Goal: Check status: Check status

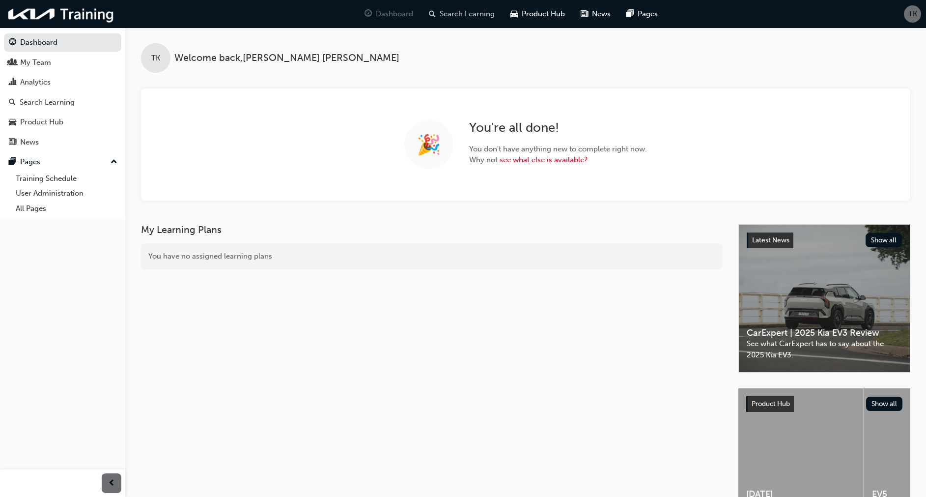
click at [468, 12] on span "Search Learning" at bounding box center [467, 13] width 55 height 11
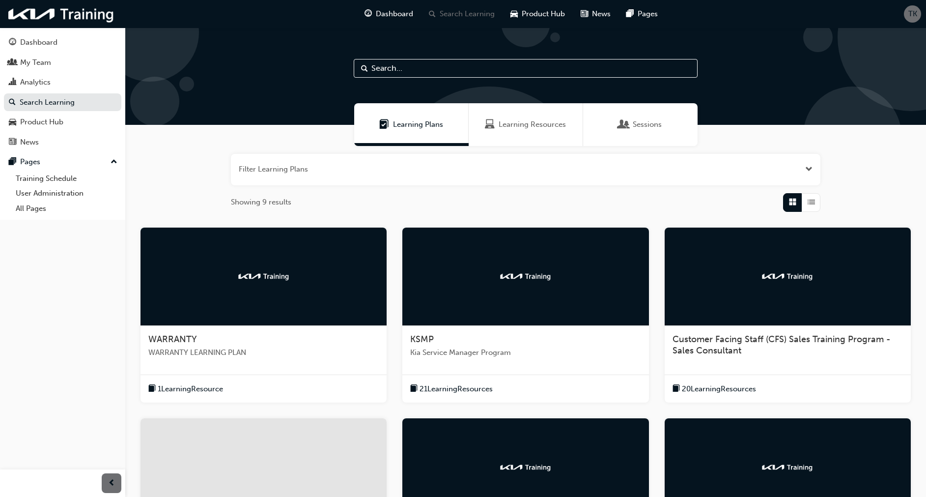
click at [259, 303] on div at bounding box center [264, 276] width 246 height 98
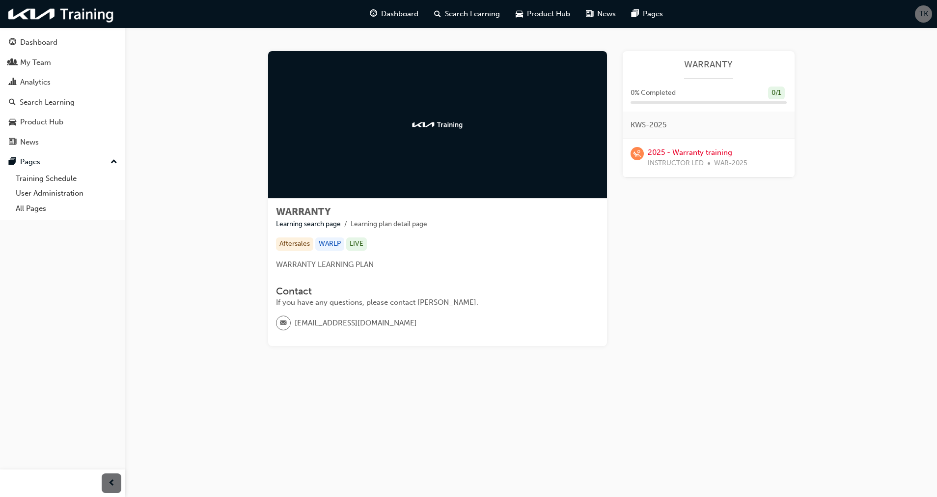
click at [529, 310] on div "Contact If you have any questions, please contact Kia Warranty. warranty@kia.co…" at bounding box center [437, 308] width 323 height 61
click at [684, 152] on link "2025 - Warranty training" at bounding box center [690, 152] width 85 height 9
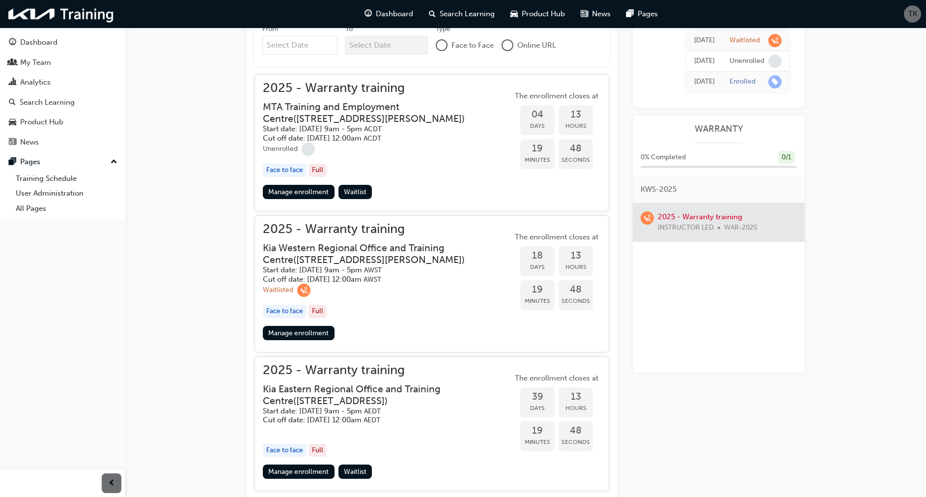
scroll to position [419, 0]
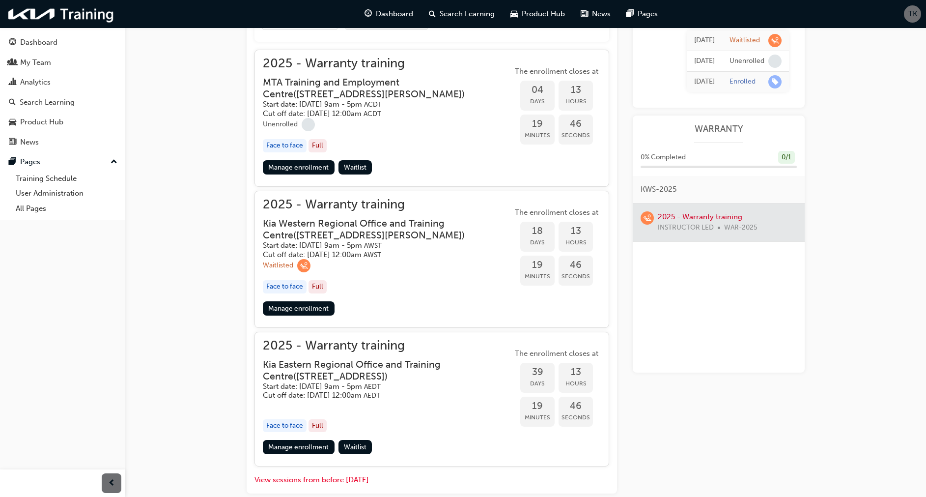
click at [414, 293] on div "Face to face Full" at bounding box center [388, 286] width 250 height 13
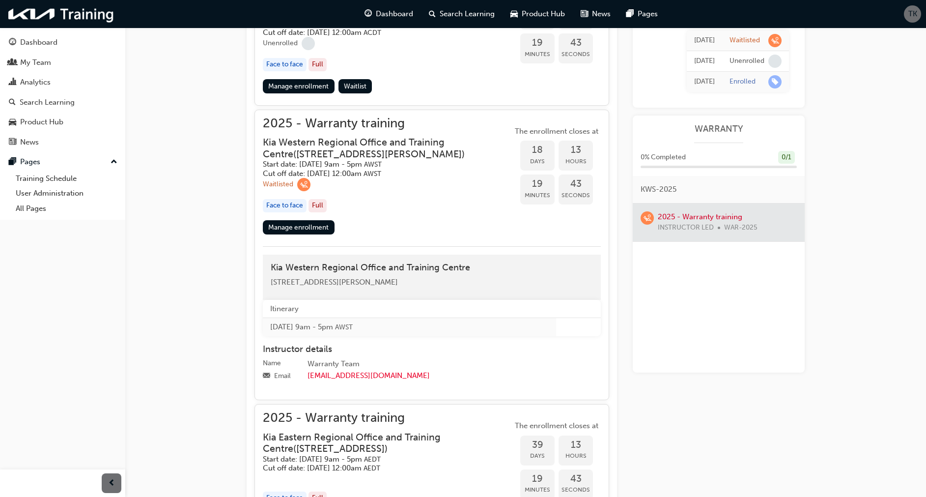
scroll to position [489, 0]
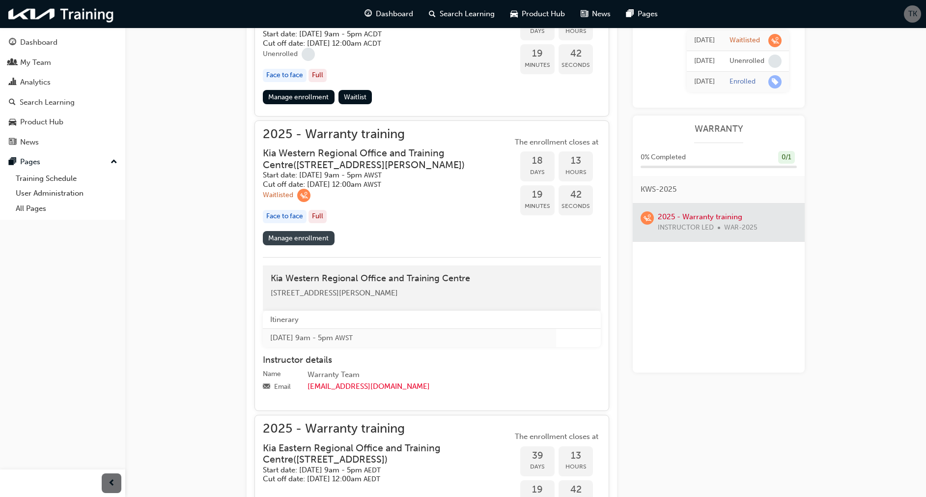
click at [302, 245] on link "Manage enrollment" at bounding box center [299, 238] width 72 height 14
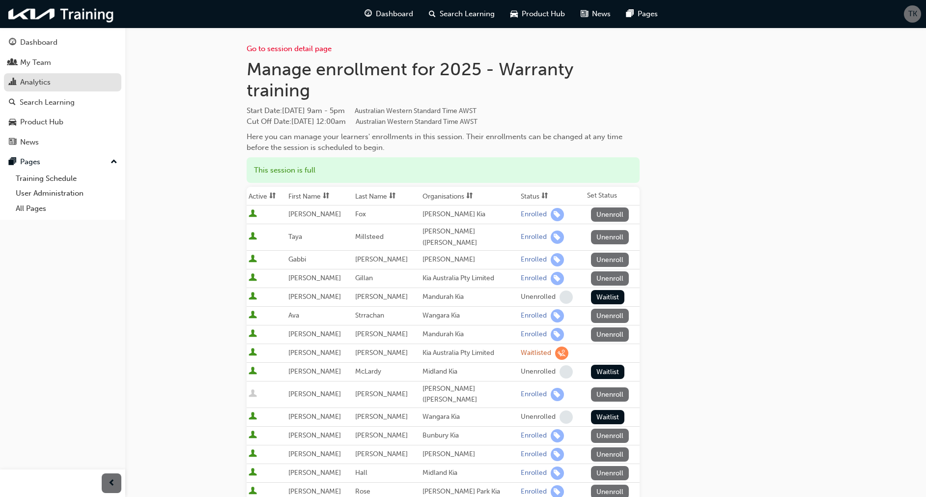
click at [38, 80] on div "Analytics" at bounding box center [35, 82] width 30 height 11
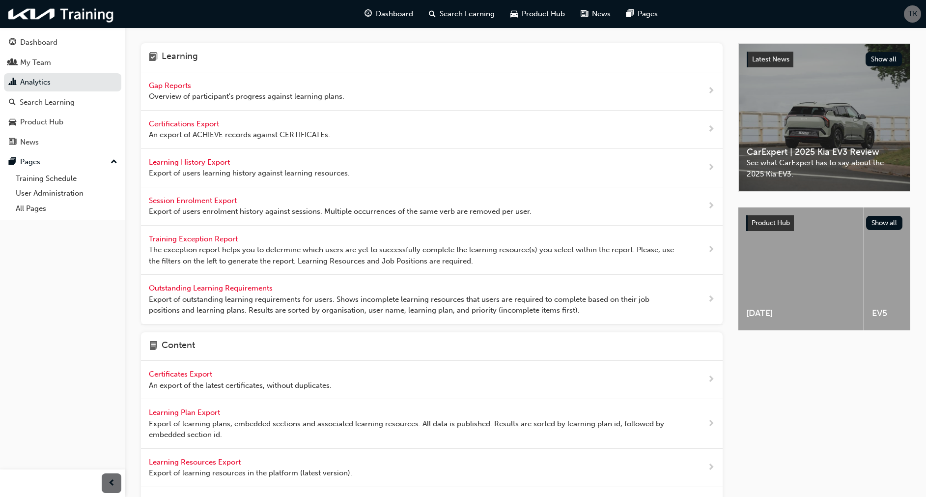
click at [172, 84] on span "Gap Reports" at bounding box center [171, 85] width 44 height 9
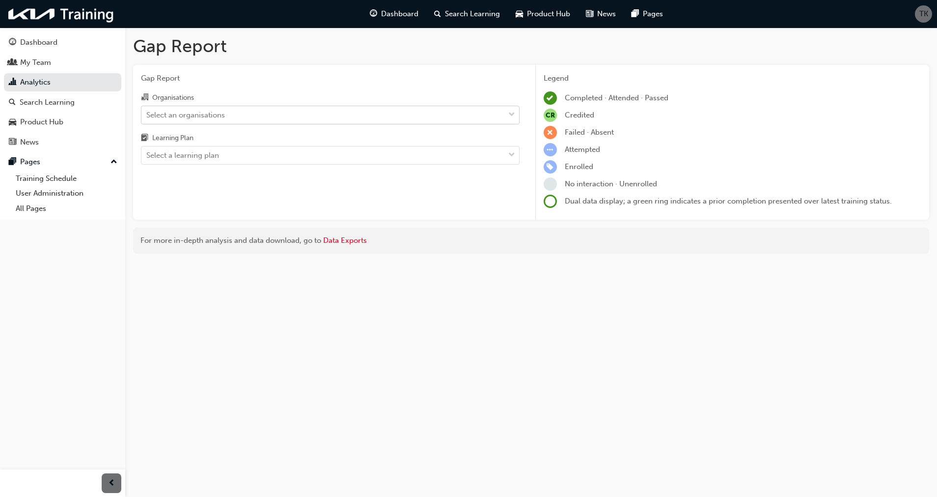
click at [256, 117] on div "Select an organisations" at bounding box center [322, 114] width 363 height 17
click at [147, 117] on input "Organisations Select an organisations" at bounding box center [146, 114] width 1 height 8
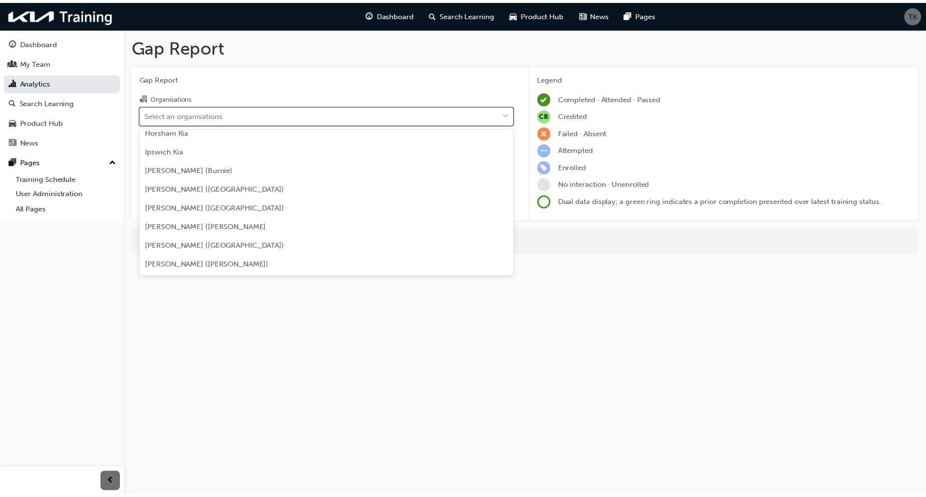
scroll to position [1118, 0]
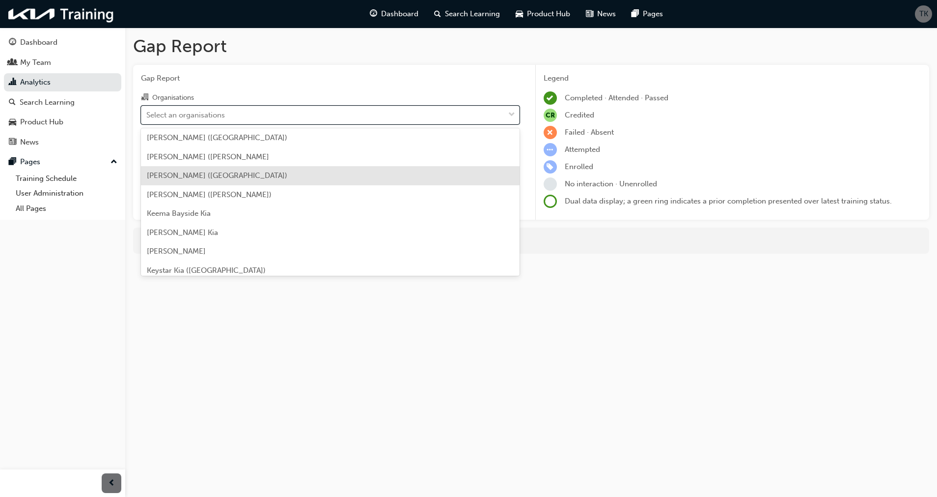
click at [280, 174] on div "[PERSON_NAME] ([GEOGRAPHIC_DATA])" at bounding box center [330, 175] width 379 height 19
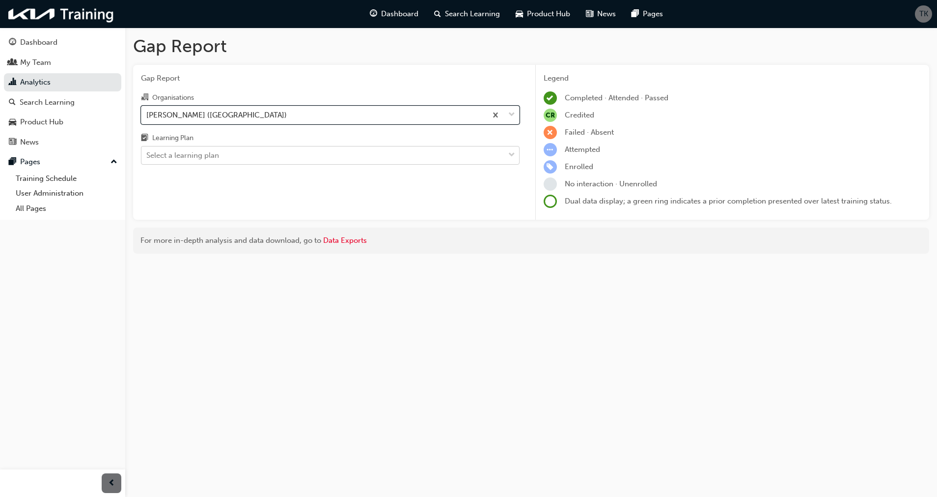
click at [216, 154] on div "Select a learning plan" at bounding box center [182, 155] width 73 height 11
click at [147, 154] on input "Learning Plan Select a learning plan" at bounding box center [146, 155] width 1 height 8
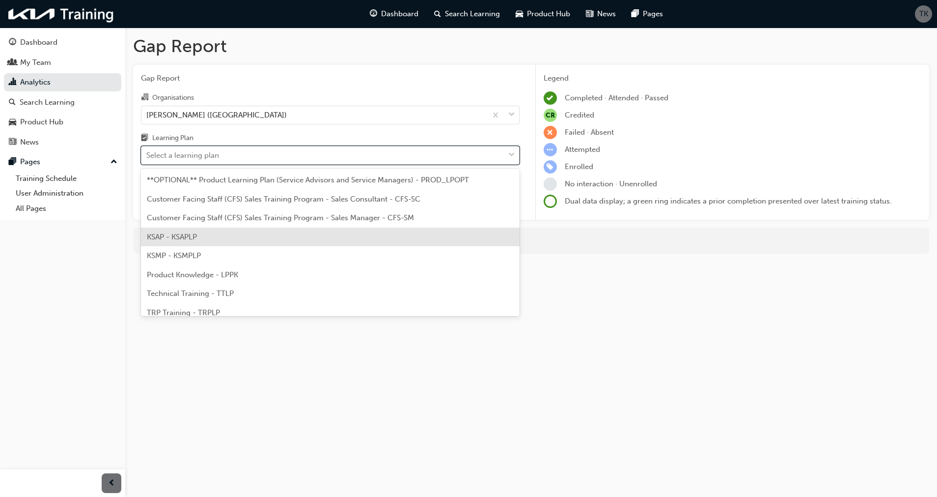
click at [191, 237] on span "KSAP - KSAPLP" at bounding box center [172, 236] width 50 height 9
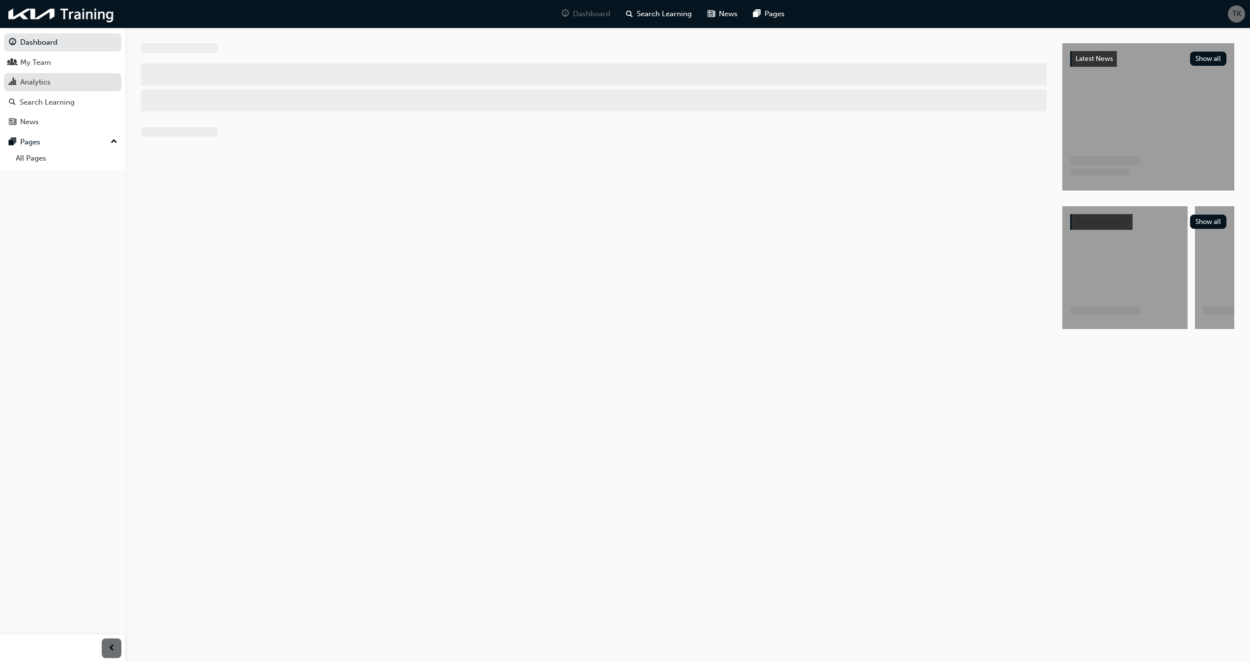
click at [47, 83] on div "Analytics" at bounding box center [35, 82] width 30 height 11
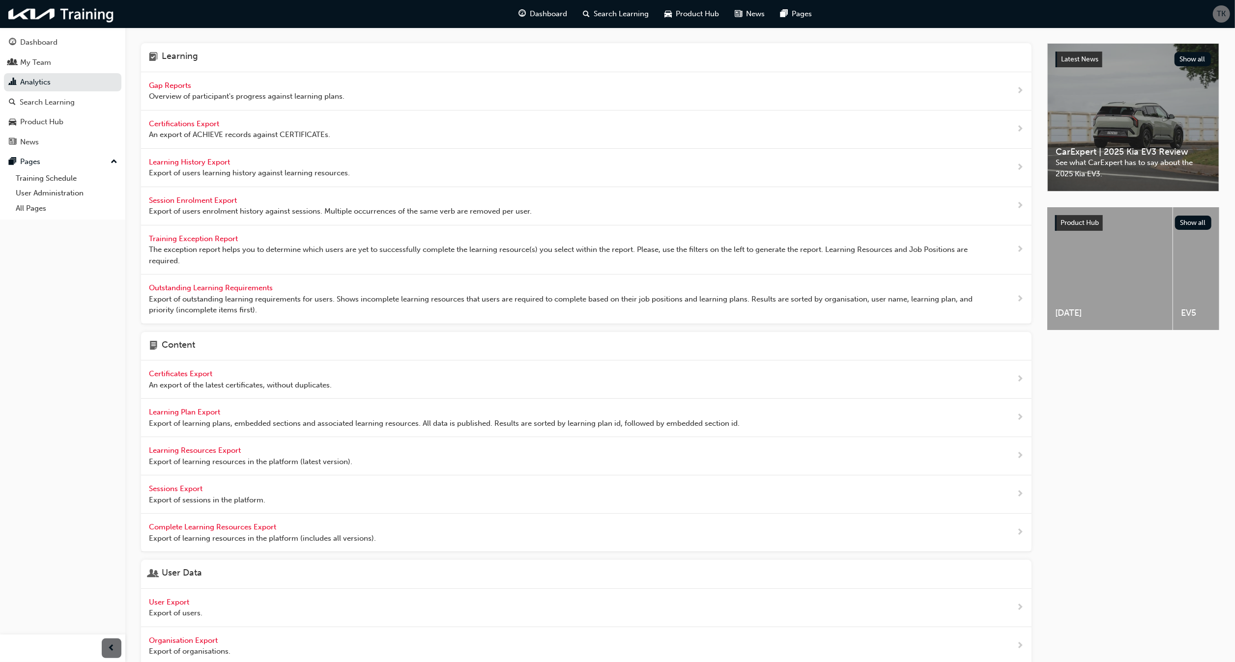
click at [164, 85] on span "Gap Reports" at bounding box center [171, 85] width 44 height 9
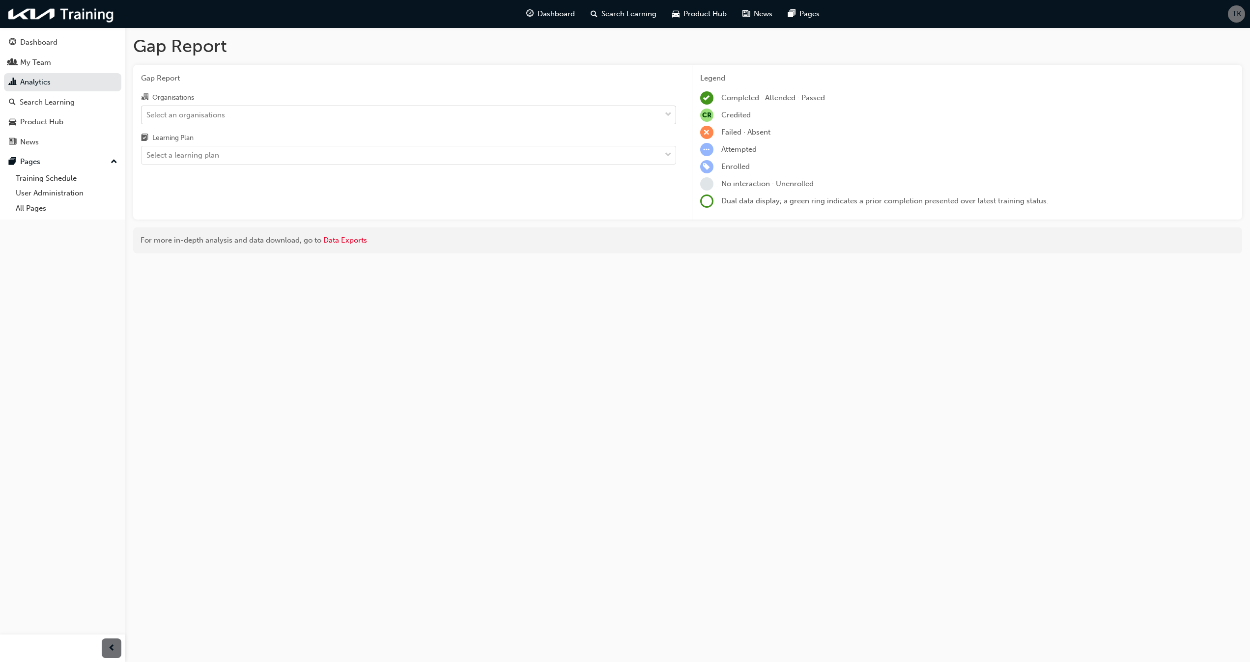
click at [208, 112] on div "Select an organisations" at bounding box center [185, 114] width 79 height 11
click at [147, 112] on input "Organisations Select an organisations" at bounding box center [146, 114] width 1 height 8
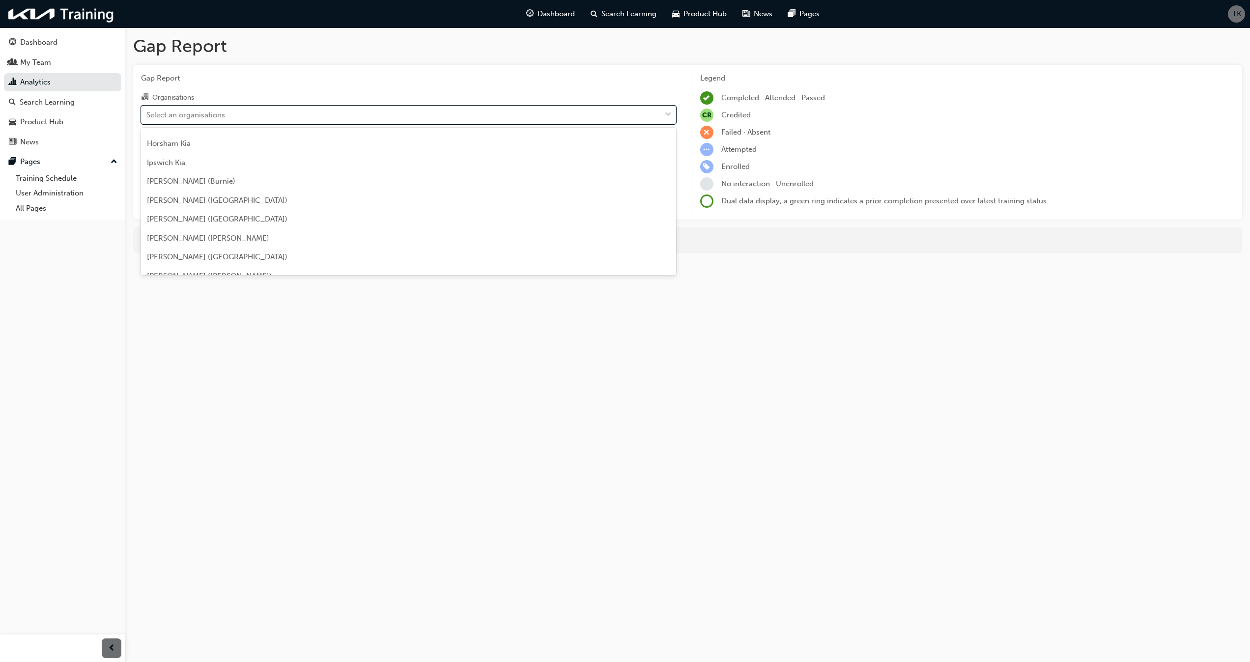
scroll to position [1057, 0]
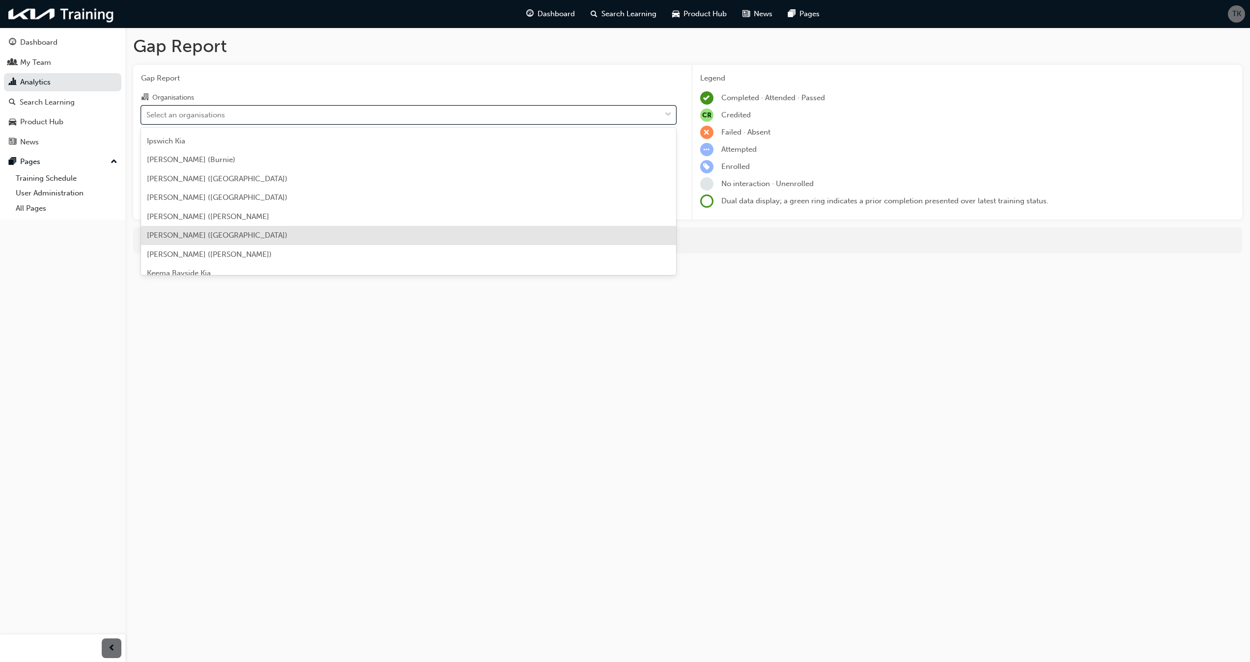
click at [287, 238] on div "[PERSON_NAME] ([GEOGRAPHIC_DATA])" at bounding box center [408, 235] width 535 height 19
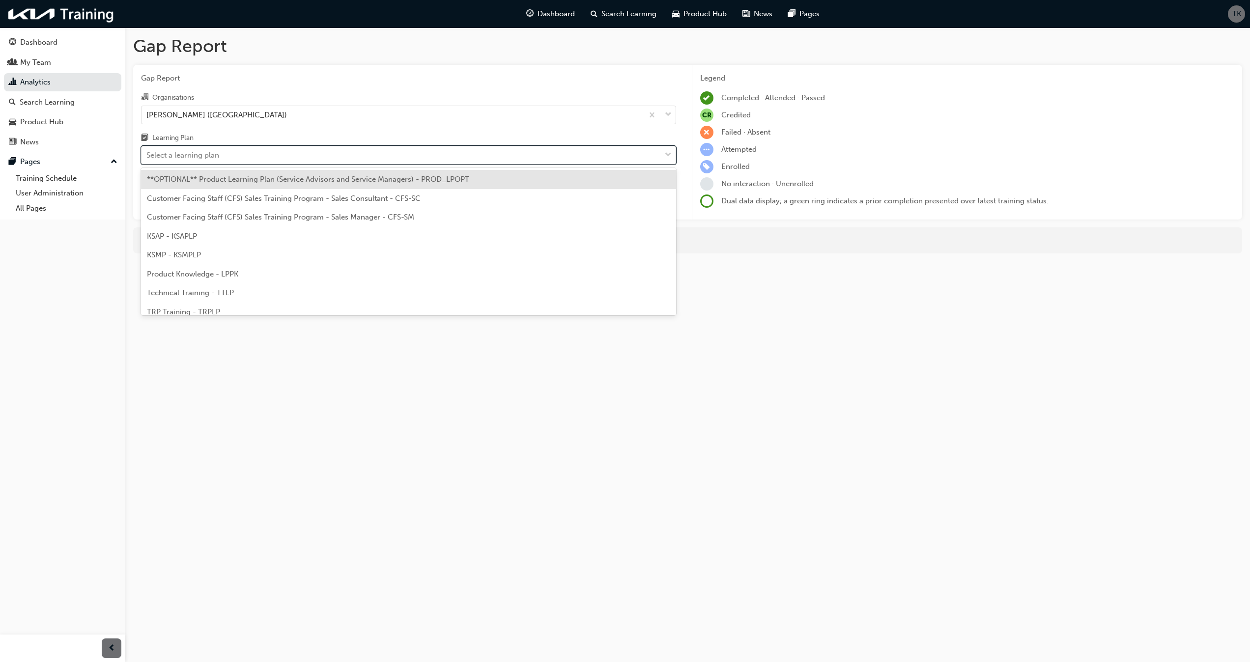
click at [208, 156] on div "Select a learning plan" at bounding box center [182, 155] width 73 height 11
click at [147, 156] on input "Learning Plan option **OPTIONAL** Product Learning Plan (Service Advisors and S…" at bounding box center [146, 155] width 1 height 8
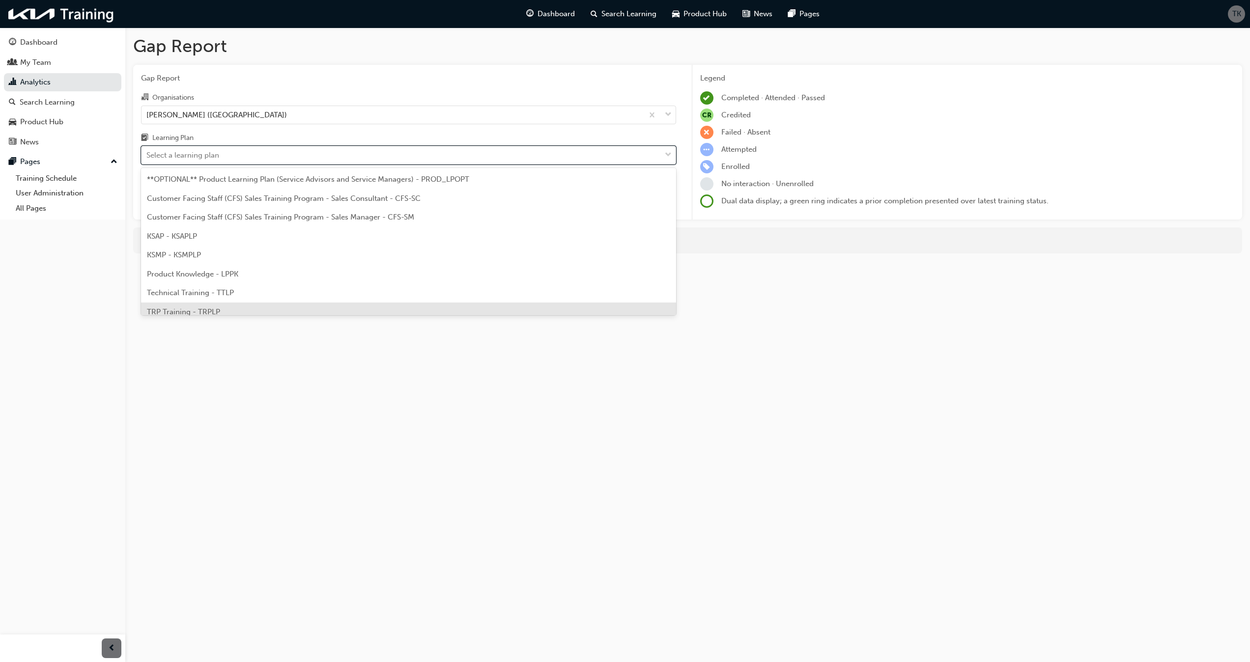
click at [193, 309] on span "TRP Training - TRPLP" at bounding box center [183, 312] width 73 height 9
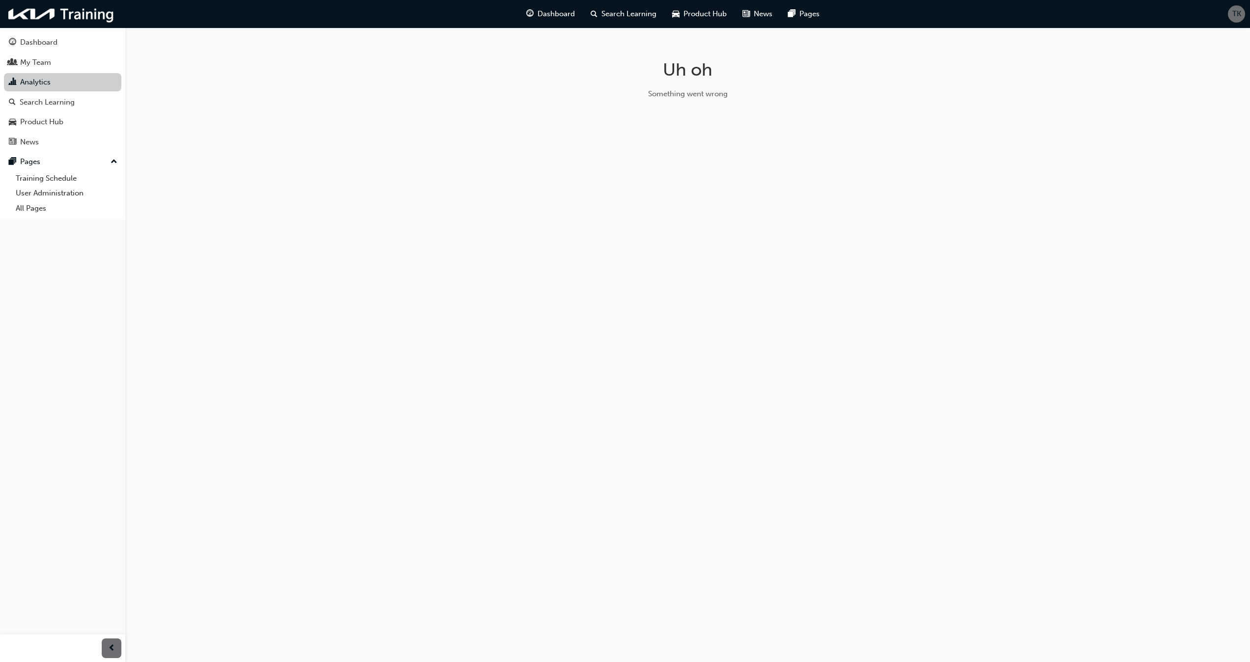
click at [28, 81] on link "Analytics" at bounding box center [62, 82] width 117 height 18
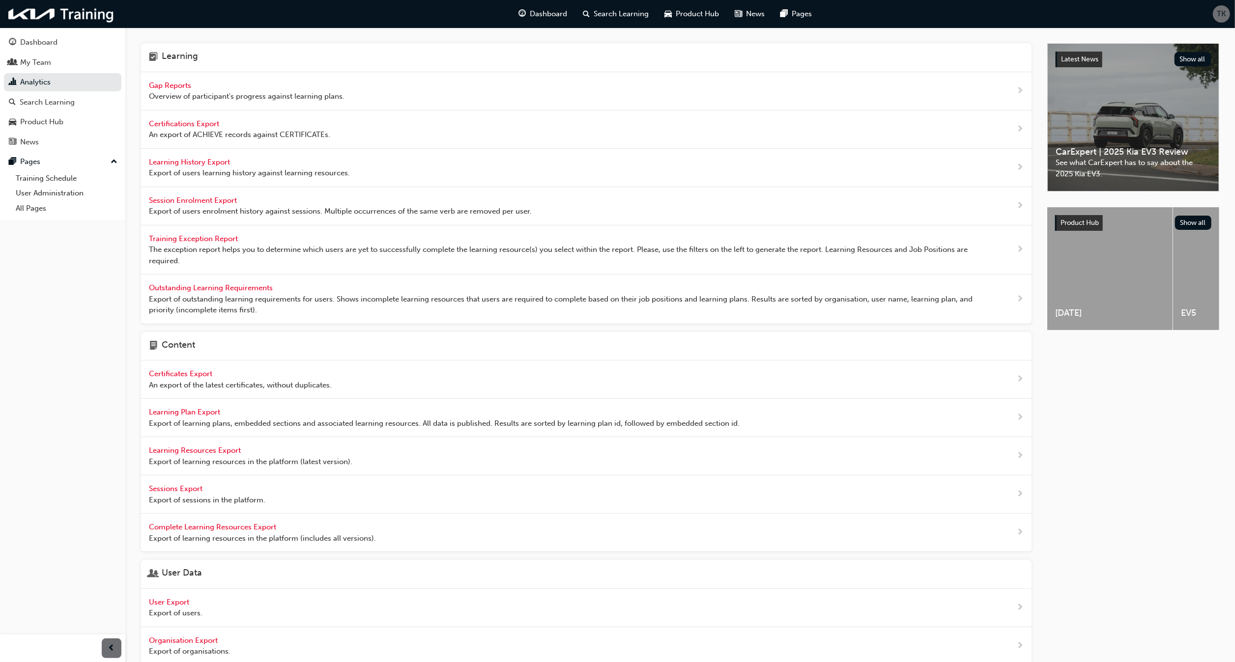
click at [160, 83] on span "Gap Reports" at bounding box center [171, 85] width 44 height 9
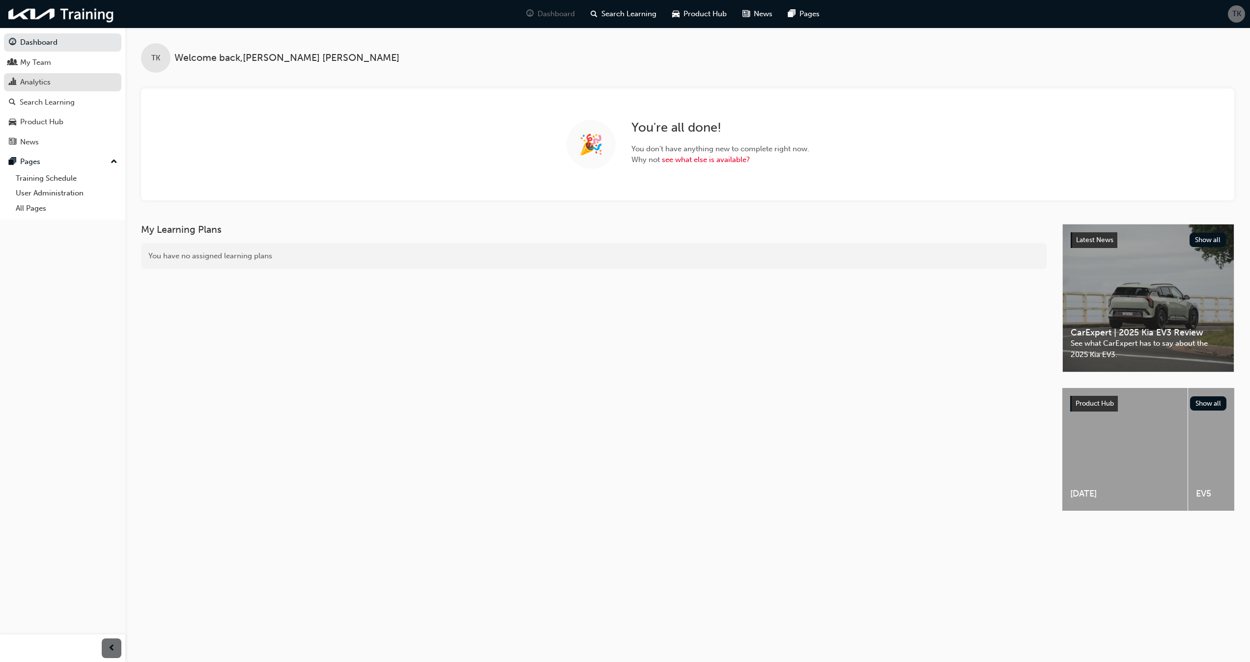
click at [34, 81] on div "Analytics" at bounding box center [35, 82] width 30 height 11
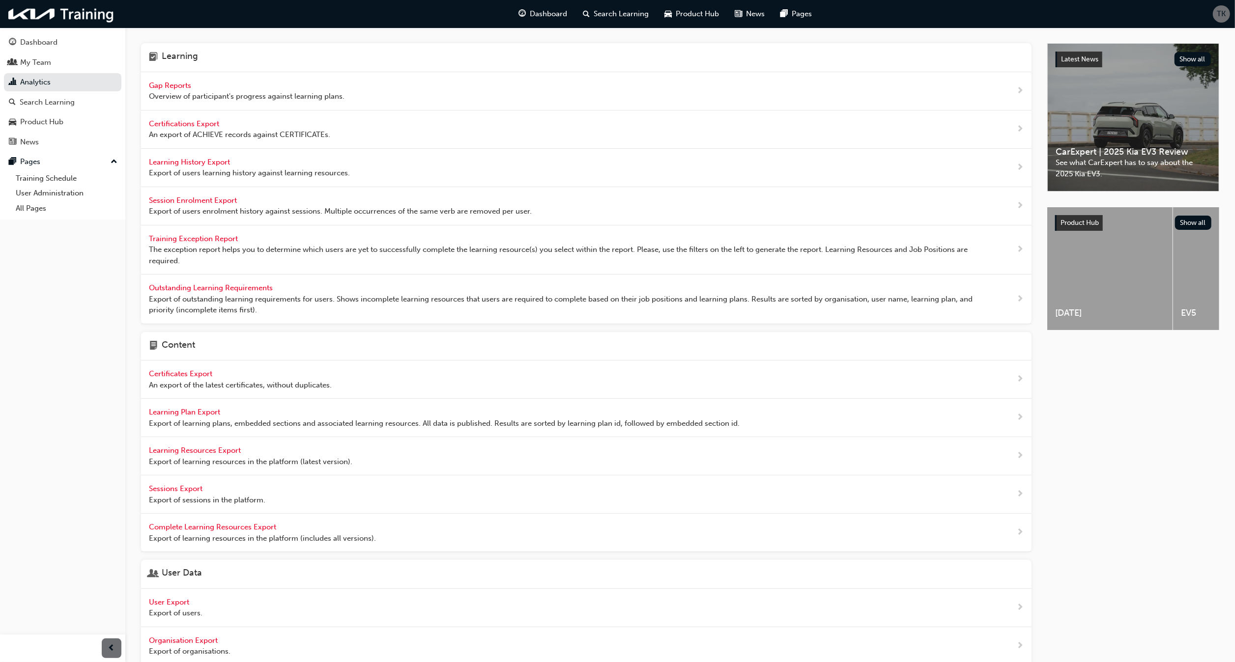
click at [170, 85] on span "Gap Reports" at bounding box center [171, 85] width 44 height 9
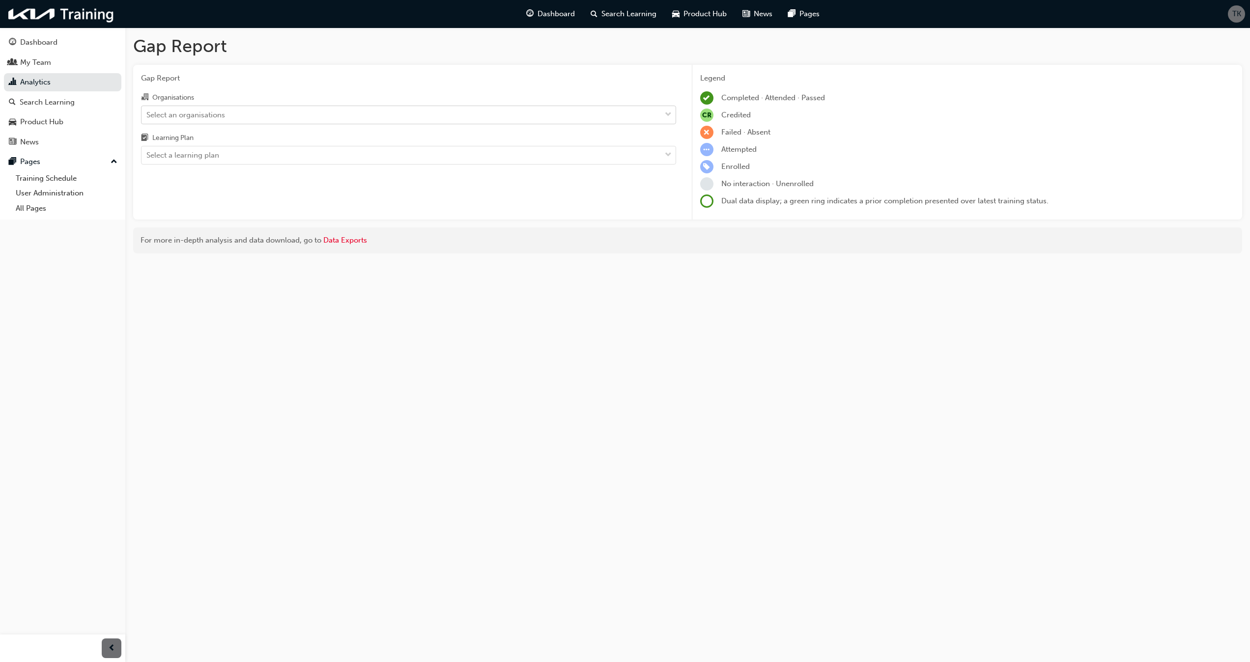
click at [187, 112] on div "Select an organisations" at bounding box center [185, 114] width 79 height 11
click at [147, 112] on input "Organisations Select an organisations" at bounding box center [146, 114] width 1 height 8
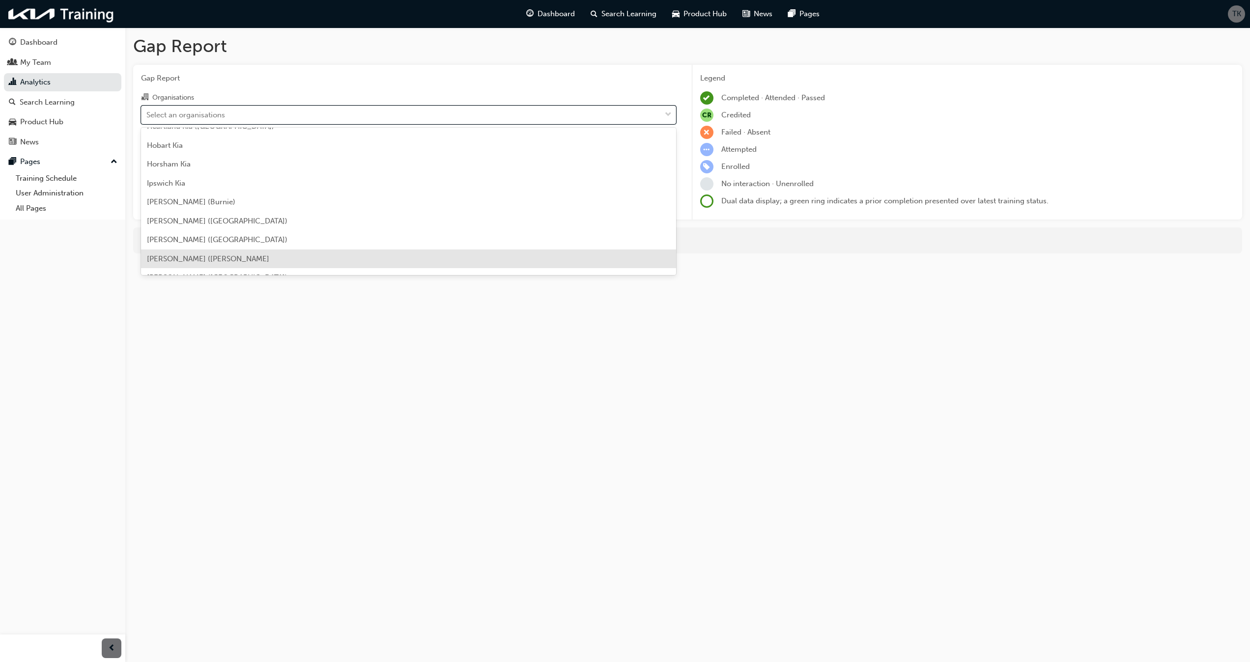
scroll to position [1113, 0]
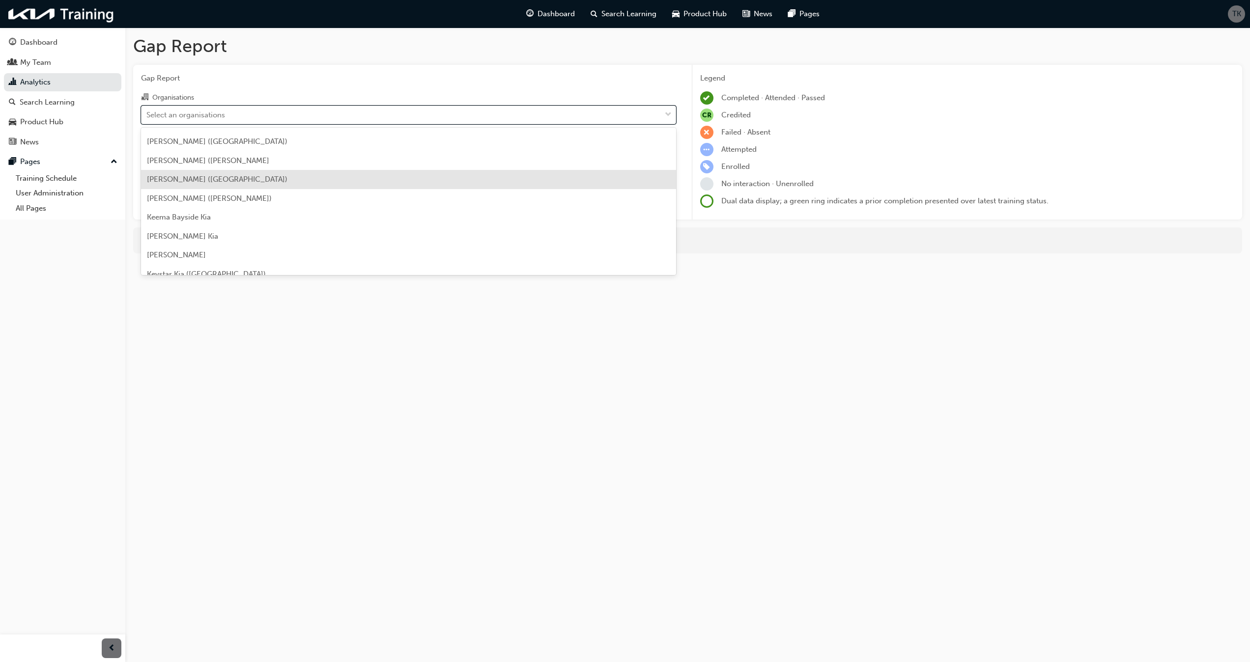
click at [235, 181] on span "[PERSON_NAME] ([GEOGRAPHIC_DATA])" at bounding box center [217, 179] width 141 height 9
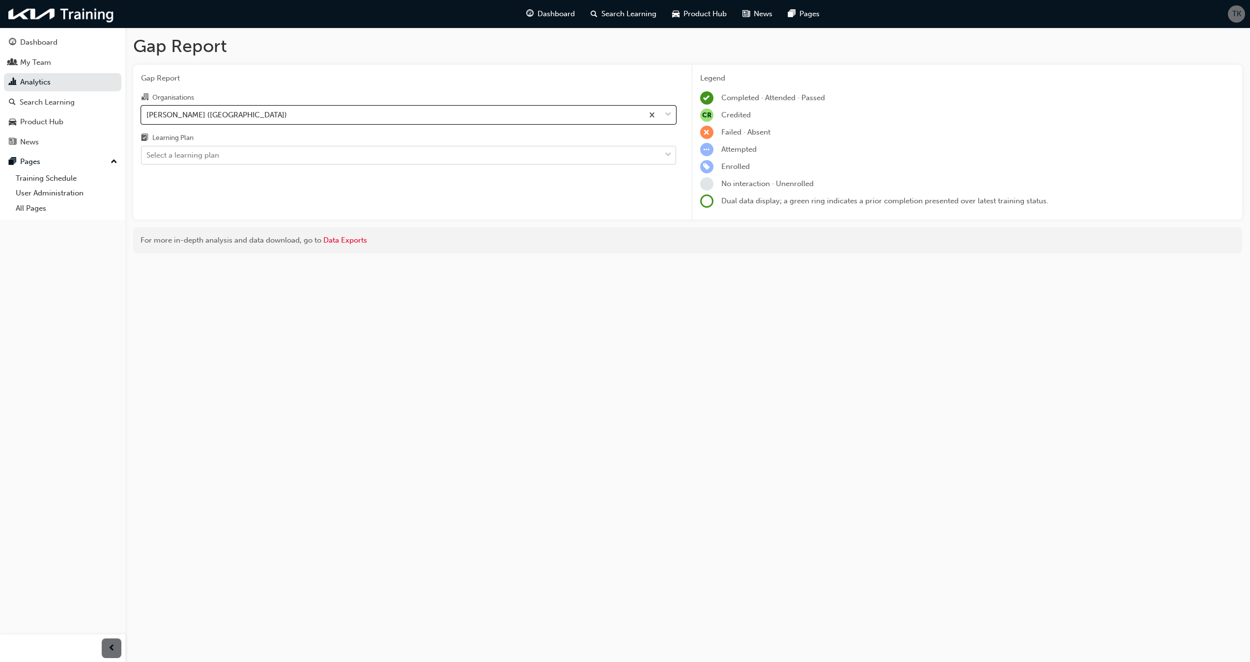
click at [196, 156] on div "Select a learning plan" at bounding box center [182, 155] width 73 height 11
click at [147, 156] on input "Learning Plan Select a learning plan" at bounding box center [146, 155] width 1 height 8
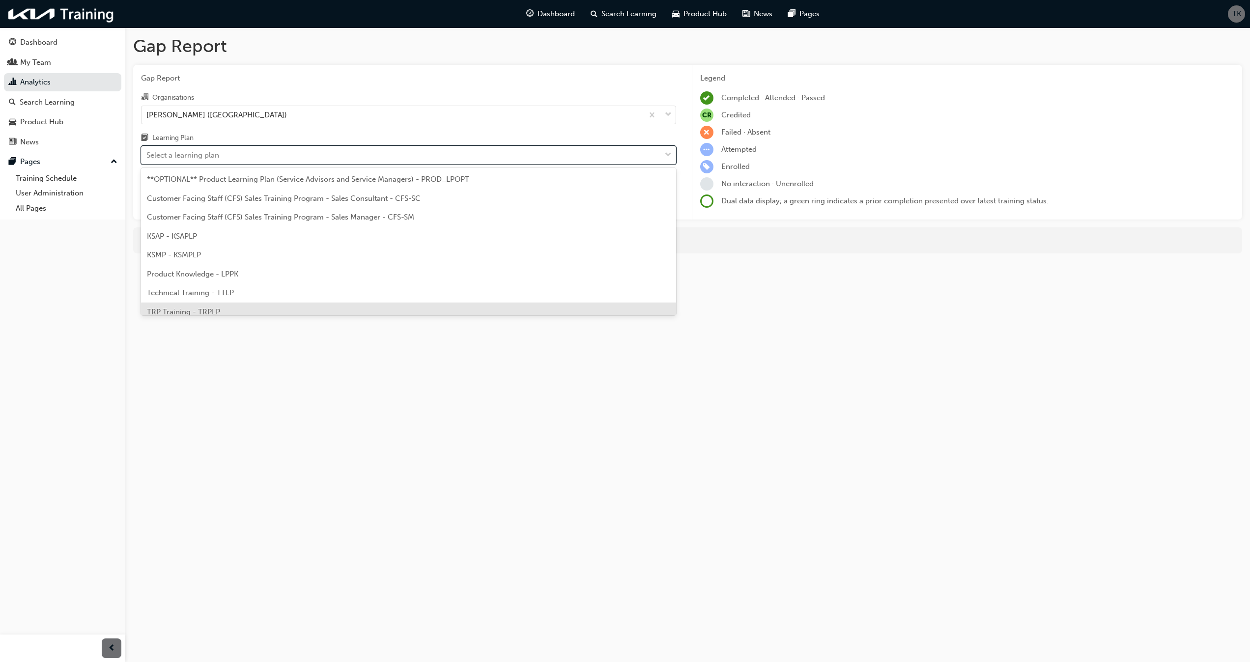
click at [174, 308] on span "TRP Training - TRPLP" at bounding box center [183, 312] width 73 height 9
